Goal: Task Accomplishment & Management: Use online tool/utility

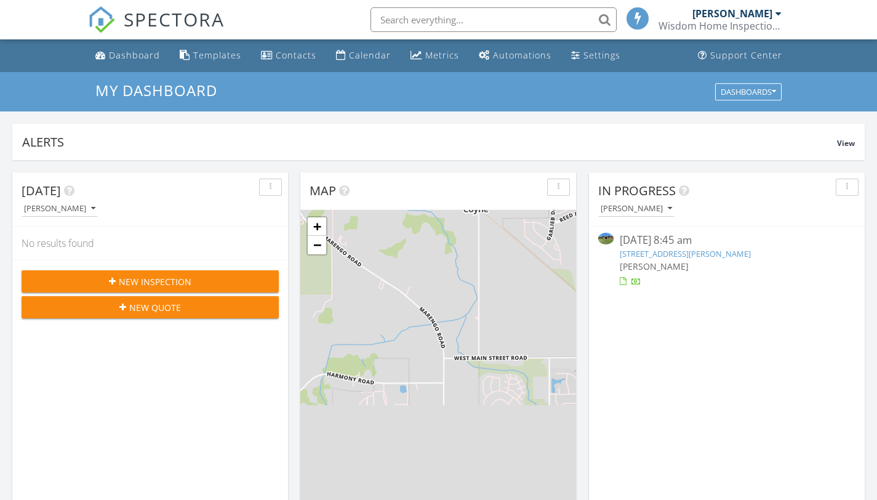
scroll to position [6, 6]
click at [606, 236] on img at bounding box center [605, 239] width 15 height 12
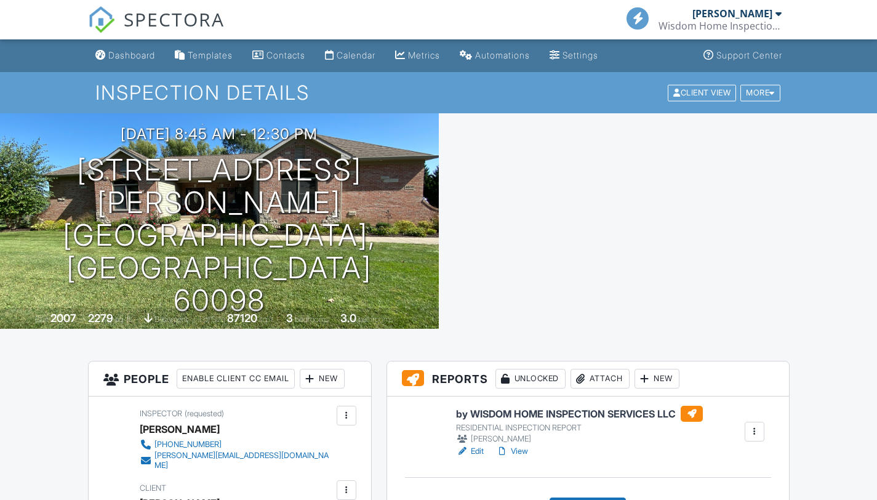
click at [476, 449] on link "Edit" at bounding box center [470, 451] width 28 height 12
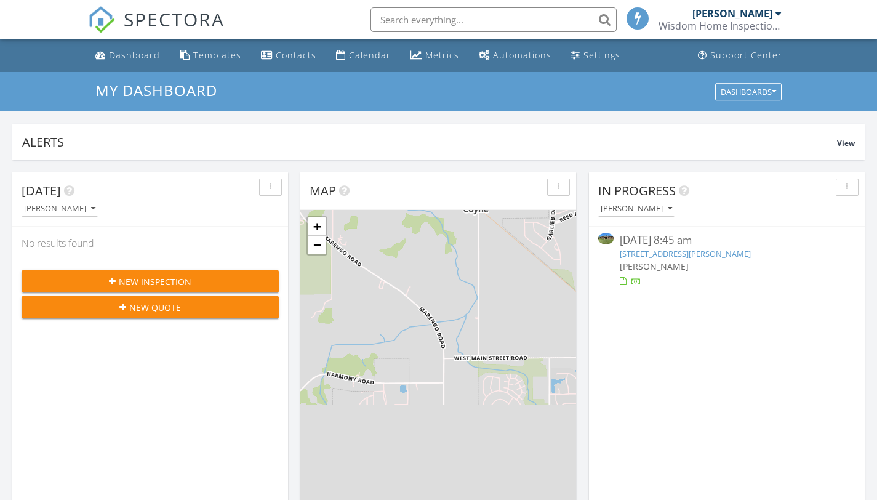
scroll to position [1139, 896]
click at [778, 10] on div at bounding box center [778, 14] width 6 height 10
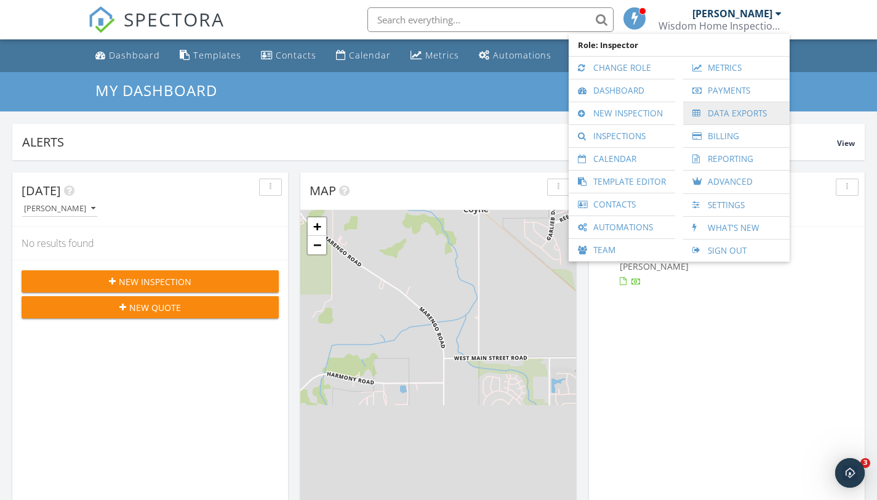
scroll to position [0, 0]
click at [664, 135] on link "Inspections" at bounding box center [622, 136] width 94 height 22
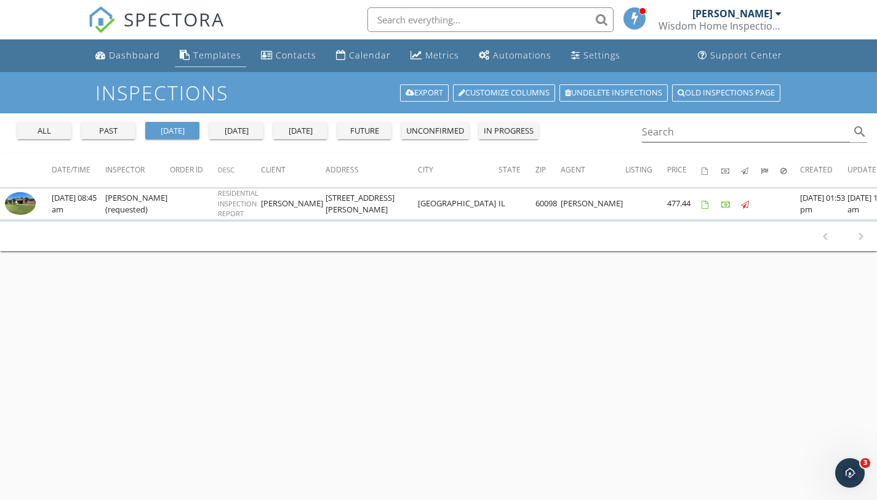
click at [213, 55] on div "Templates" at bounding box center [217, 55] width 48 height 12
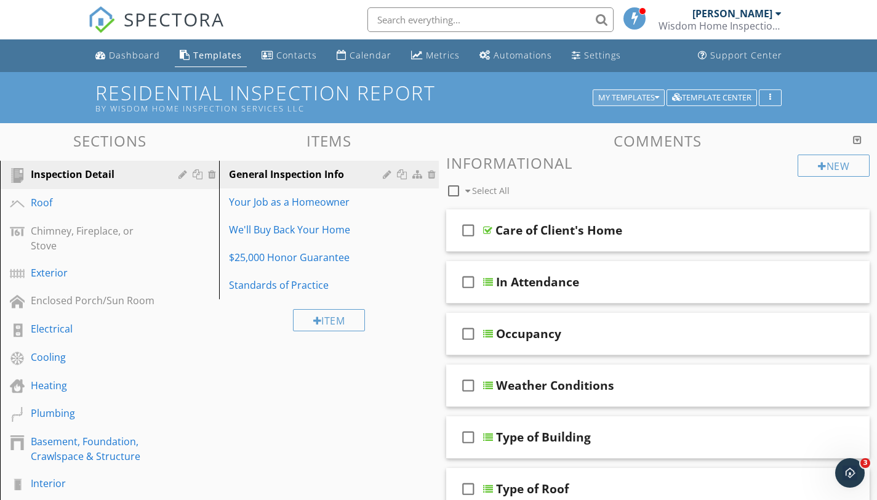
click at [631, 95] on div "My Templates" at bounding box center [628, 98] width 61 height 9
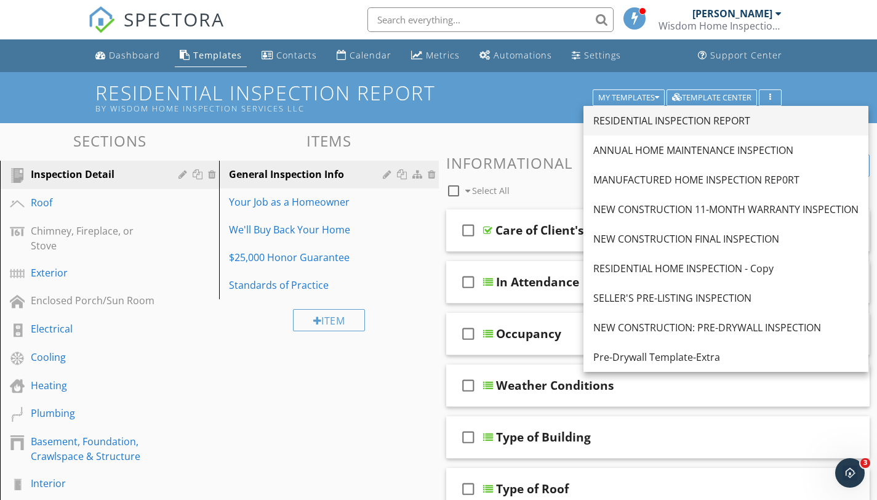
click at [647, 121] on div "RESIDENTIAL INSPECTION REPORT" at bounding box center [725, 120] width 265 height 15
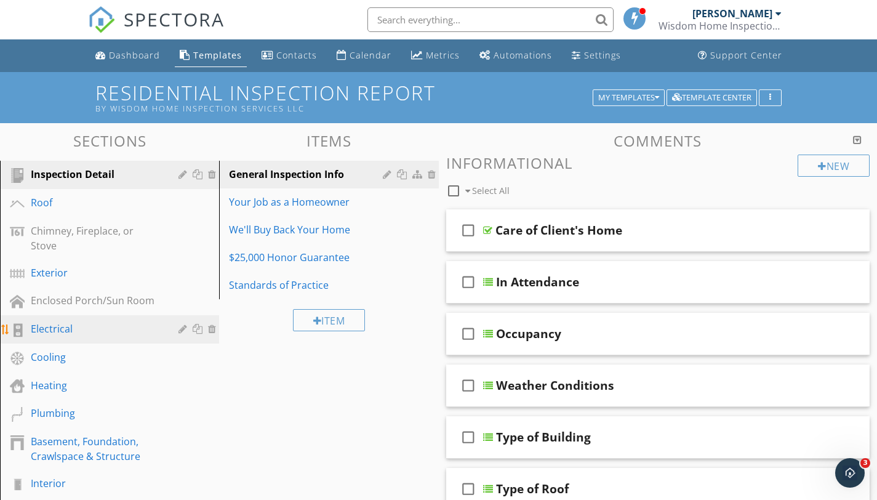
click at [113, 321] on div "Electrical" at bounding box center [96, 328] width 130 height 15
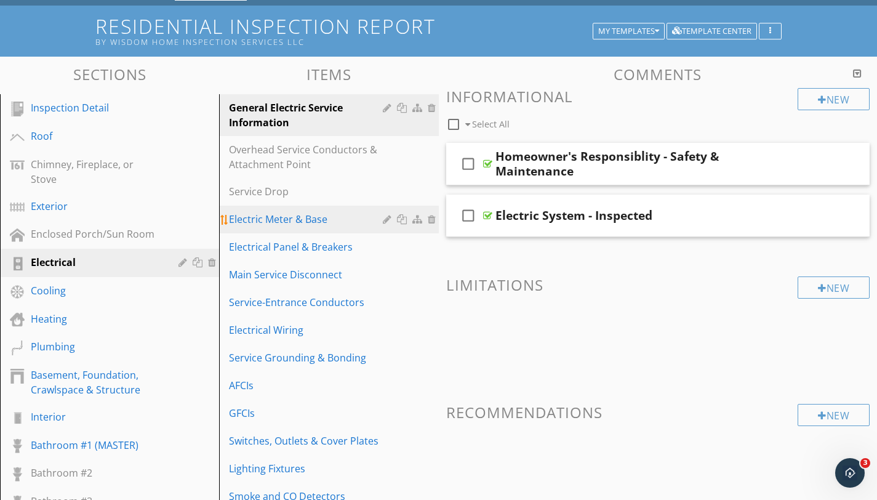
scroll to position [63, 0]
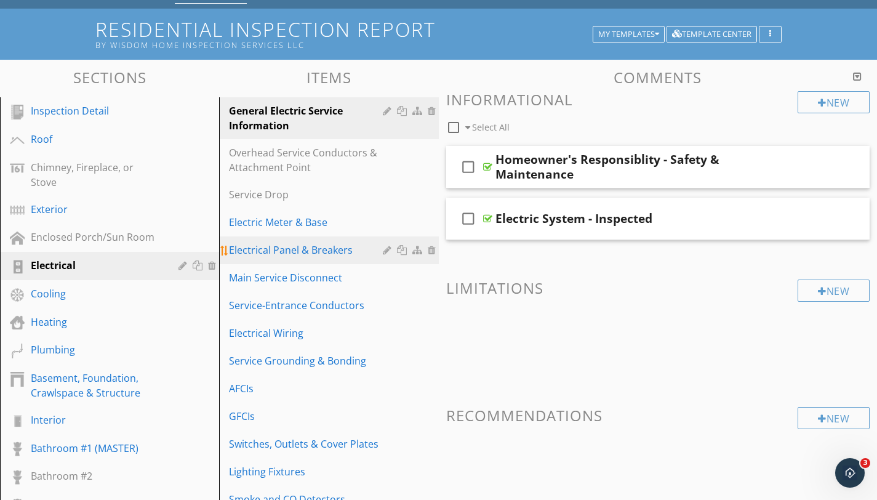
click at [362, 255] on div "Electrical Panel & Breakers" at bounding box center [307, 249] width 157 height 15
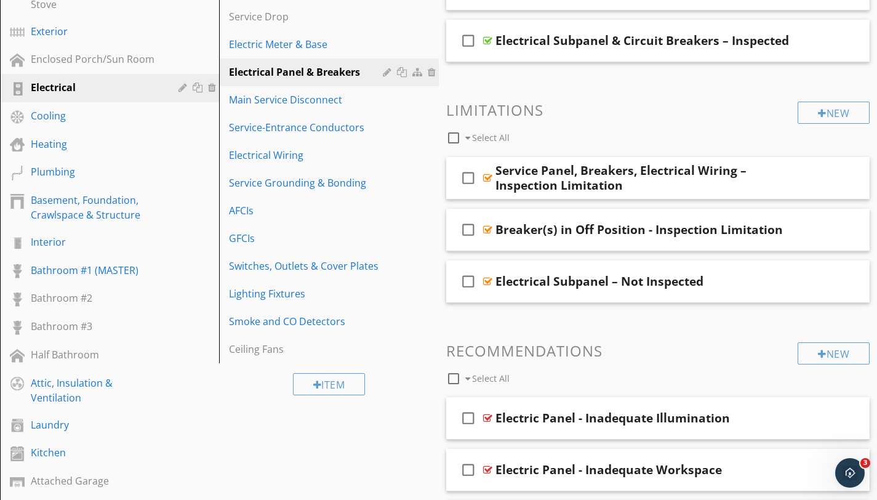
scroll to position [243, 0]
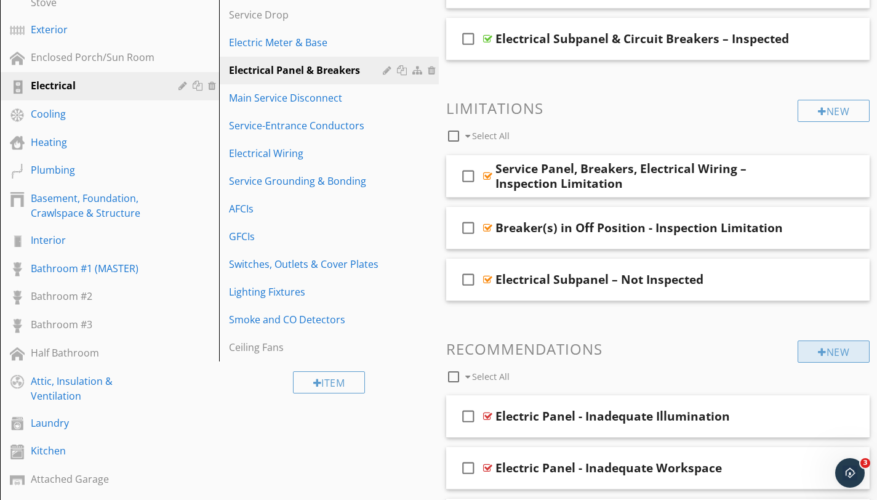
click at [830, 350] on div "New" at bounding box center [834, 351] width 72 height 22
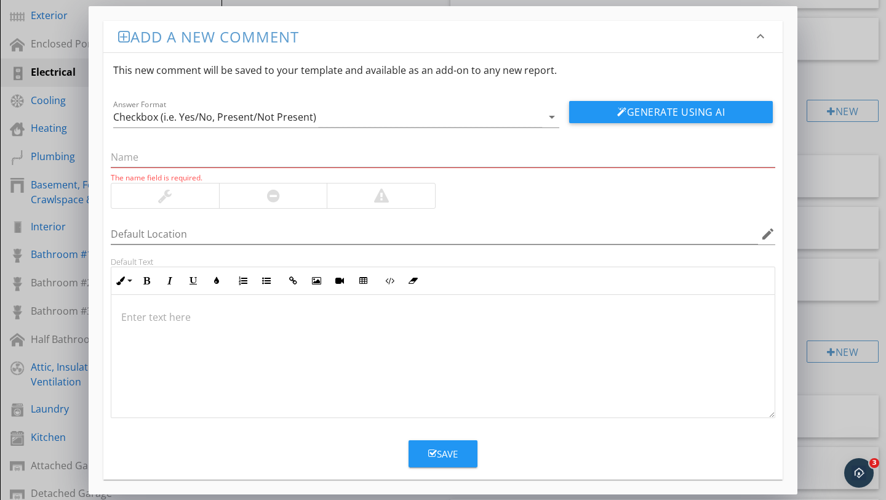
click at [135, 368] on div at bounding box center [442, 356] width 663 height 123
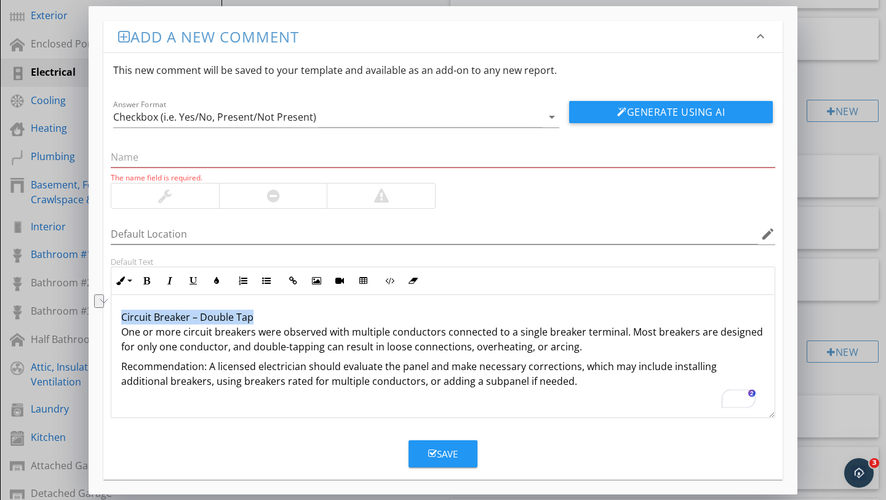
drag, startPoint x: 118, startPoint y: 313, endPoint x: 278, endPoint y: 317, distance: 159.4
click at [278, 317] on div "Circuit Breaker – Double Tap One or more circuit breakers were observed with mu…" at bounding box center [442, 356] width 663 height 123
copy p "Circuit Breaker – Double Tap"
click at [117, 150] on input "text" at bounding box center [443, 157] width 665 height 20
paste input "Circuit Breaker – Double Tap"
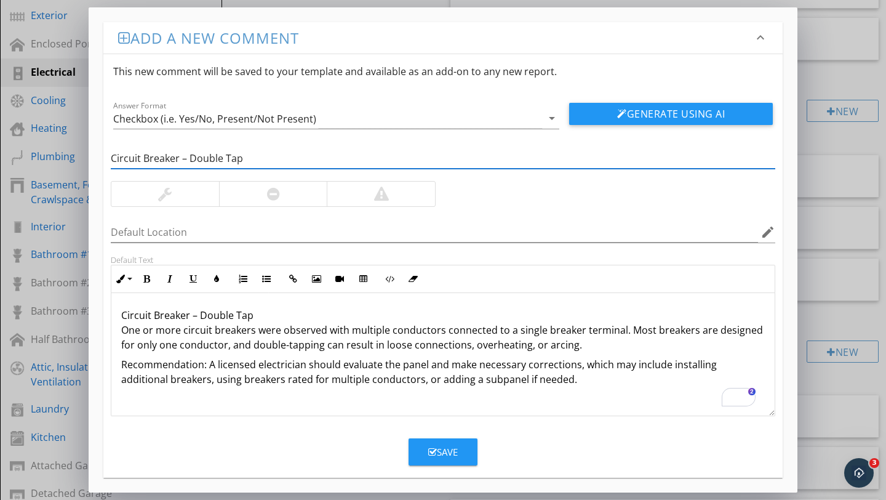
type input "Circuit Breaker – Double Tap"
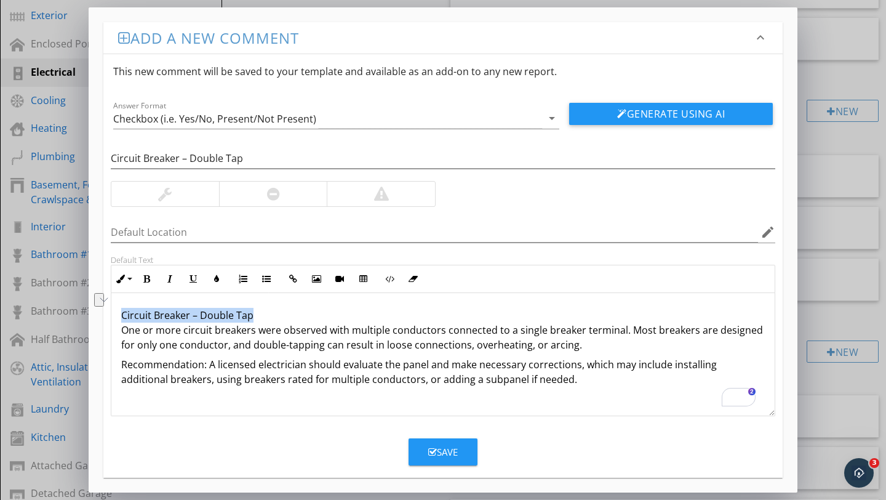
drag, startPoint x: 121, startPoint y: 312, endPoint x: 266, endPoint y: 313, distance: 144.6
click at [266, 313] on p "Circuit Breaker – Double Tap One or more circuit breakers were observed with mu…" at bounding box center [443, 330] width 644 height 44
click at [147, 280] on icon "button" at bounding box center [146, 278] width 9 height 9
click at [445, 451] on div "Save" at bounding box center [443, 452] width 30 height 14
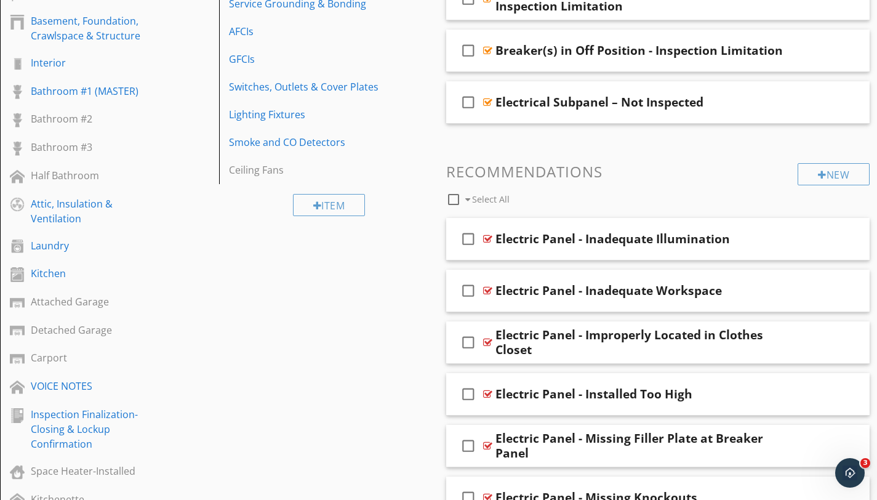
scroll to position [436, 0]
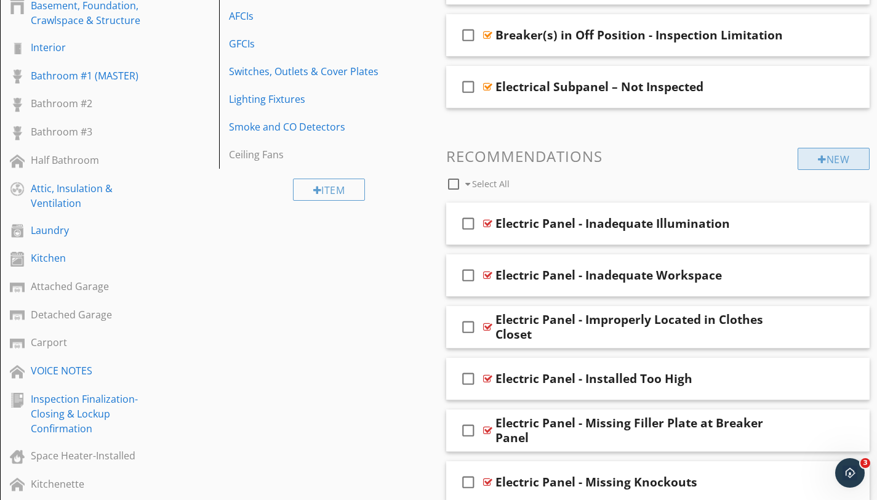
click at [844, 153] on div "New" at bounding box center [834, 159] width 72 height 22
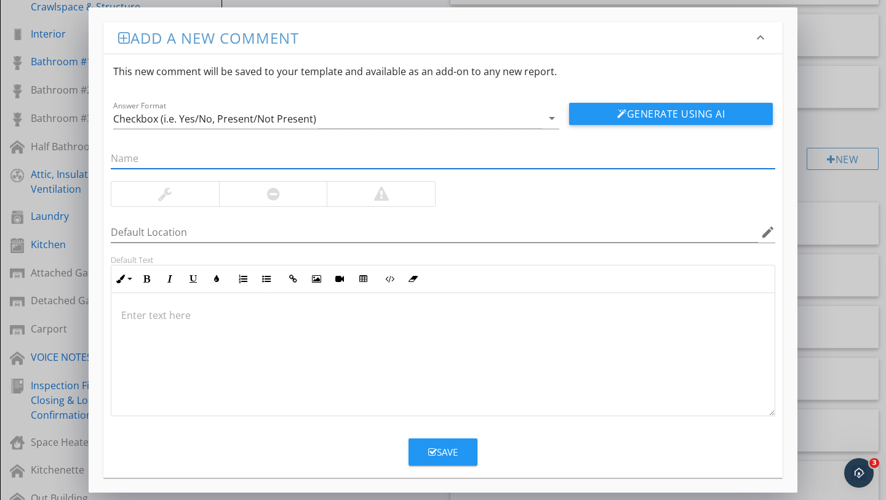
click at [182, 358] on div at bounding box center [442, 354] width 663 height 123
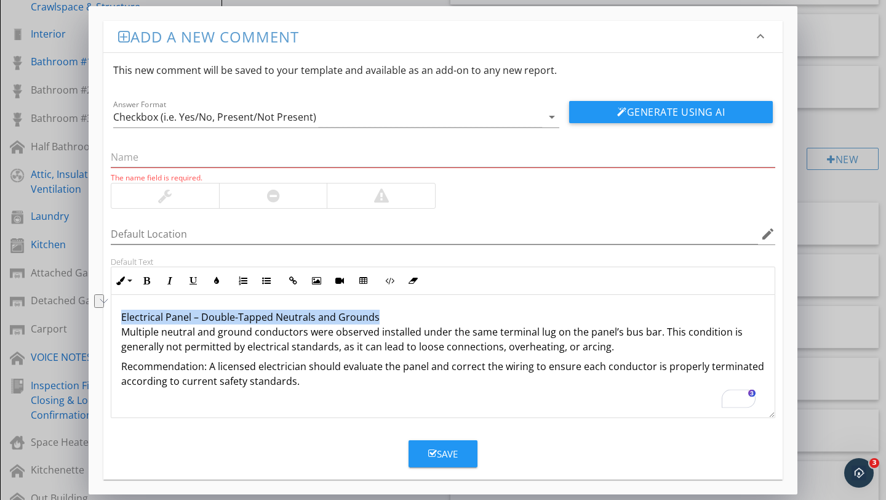
drag, startPoint x: 121, startPoint y: 310, endPoint x: 383, endPoint y: 311, distance: 262.1
click at [383, 311] on p "Electrical Panel – Double-Tapped Neutrals and Grounds Multiple neutral and grou…" at bounding box center [443, 332] width 644 height 44
copy p "Electrical Panel – Double-Tapped Neutrals and Grounds"
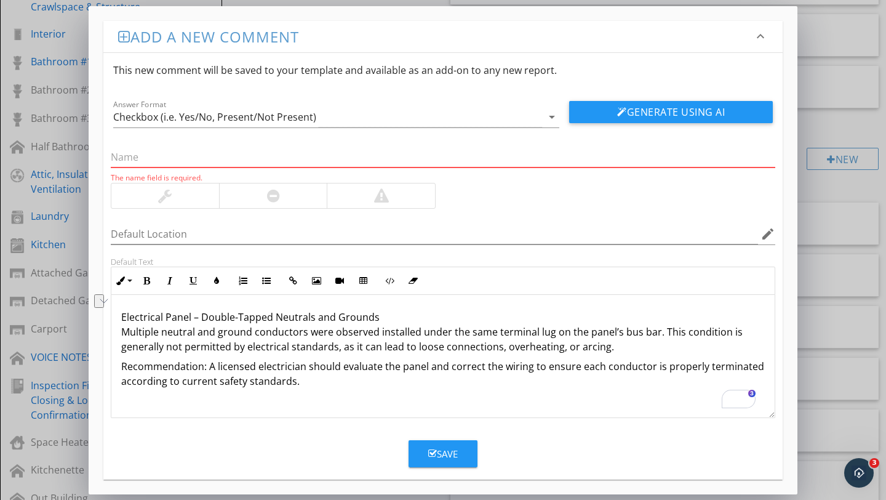
click at [164, 147] on input "text" at bounding box center [443, 157] width 665 height 20
paste input "Electrical Panel – Double-Tapped Neutrals and Grounds"
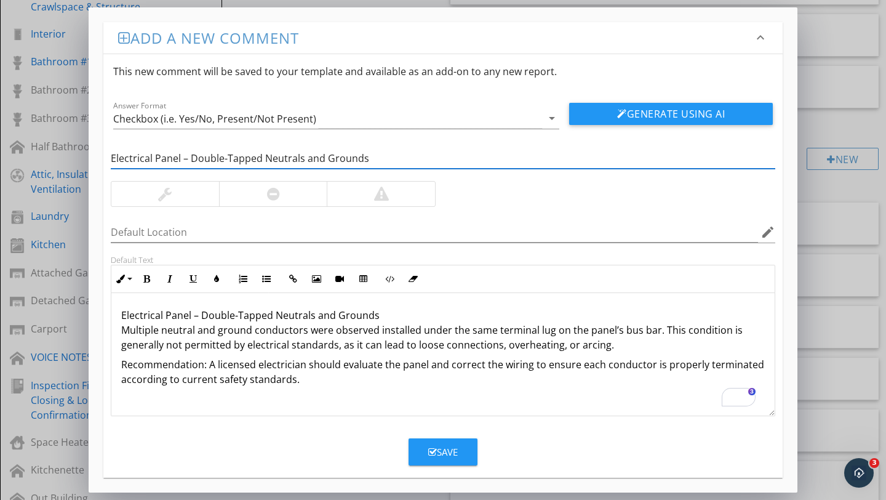
type input "Electrical Panel – Double-Tapped Neutrals and Grounds"
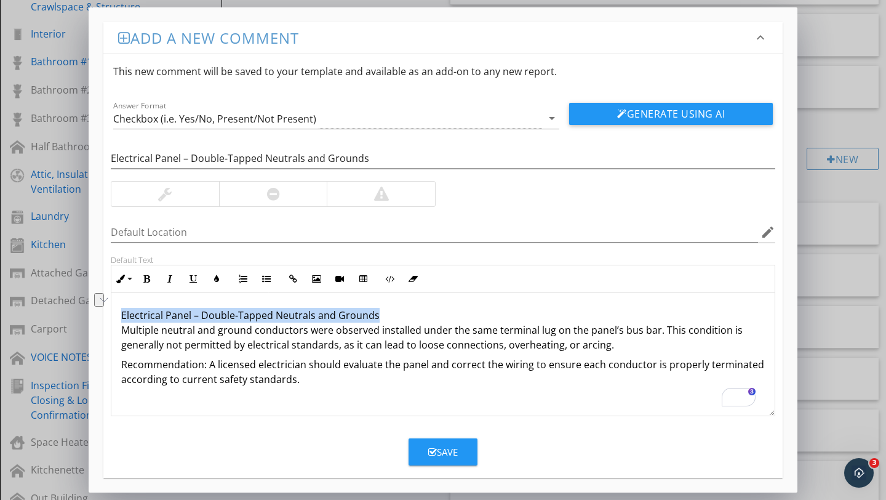
drag, startPoint x: 117, startPoint y: 311, endPoint x: 379, endPoint y: 316, distance: 262.2
click at [379, 316] on div "Electrical Panel – Double-Tapped Neutrals and Grounds Multiple neutral and grou…" at bounding box center [442, 354] width 663 height 123
click at [149, 276] on icon "button" at bounding box center [146, 278] width 9 height 9
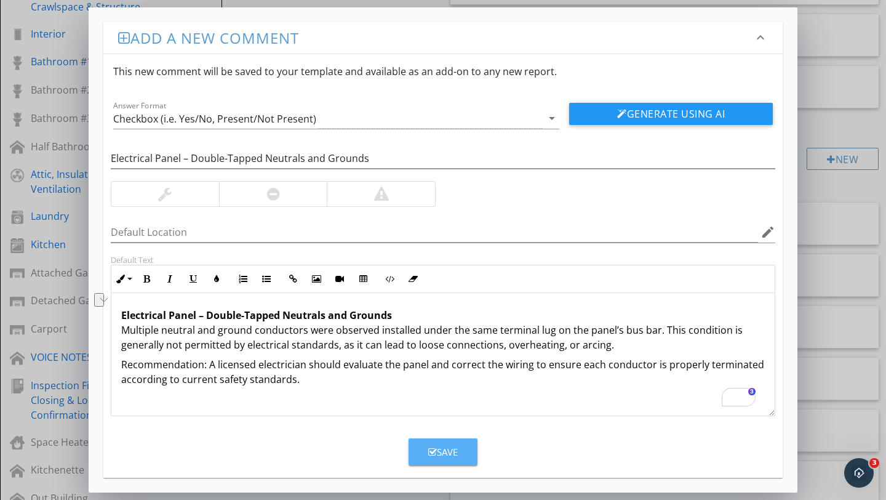
click at [446, 455] on div "Save" at bounding box center [443, 452] width 30 height 14
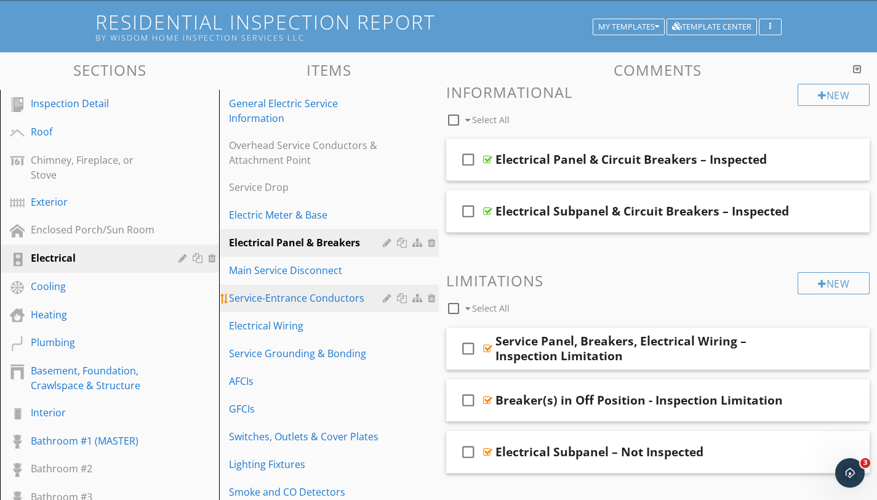
scroll to position [70, 0]
